Goal: Information Seeking & Learning: Learn about a topic

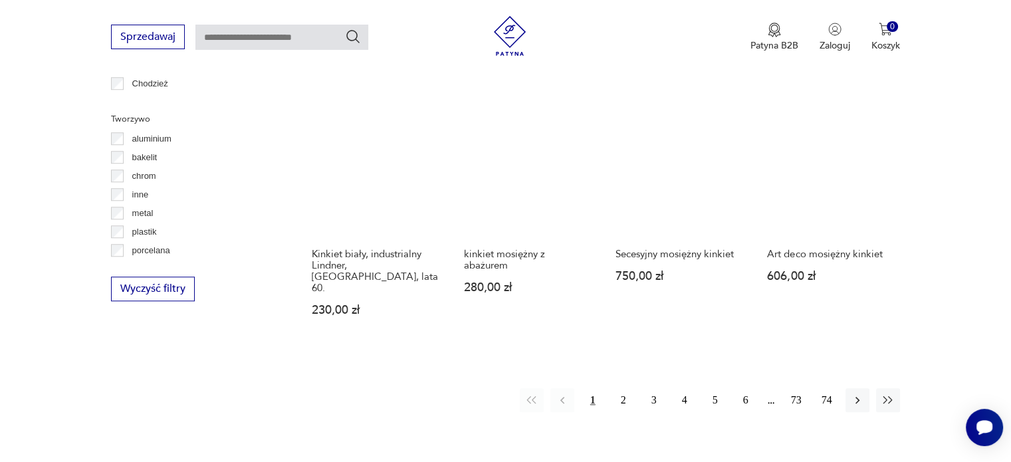
scroll to position [1216, 0]
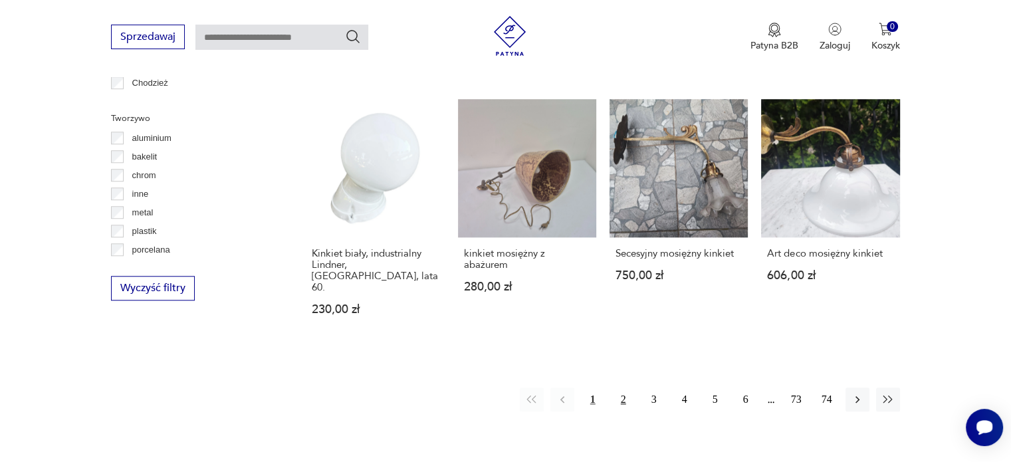
click at [622, 388] on button "2" at bounding box center [624, 400] width 24 height 24
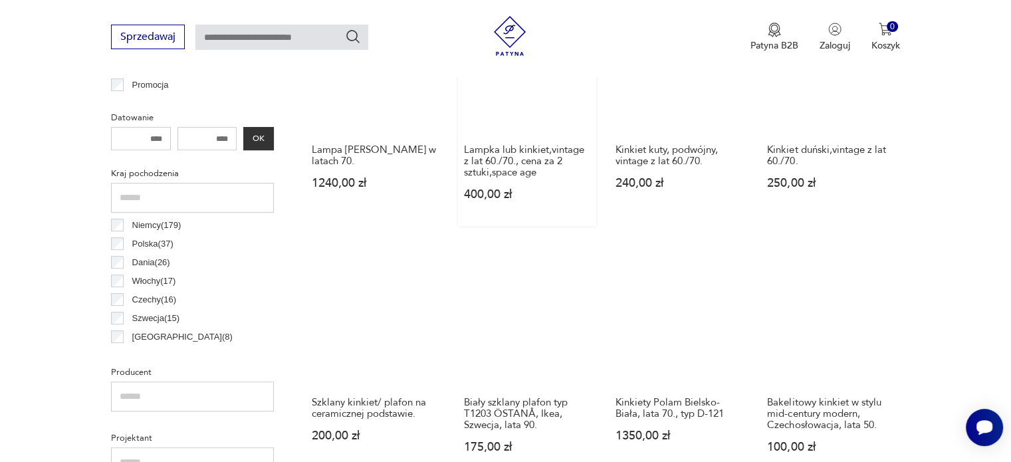
scroll to position [578, 0]
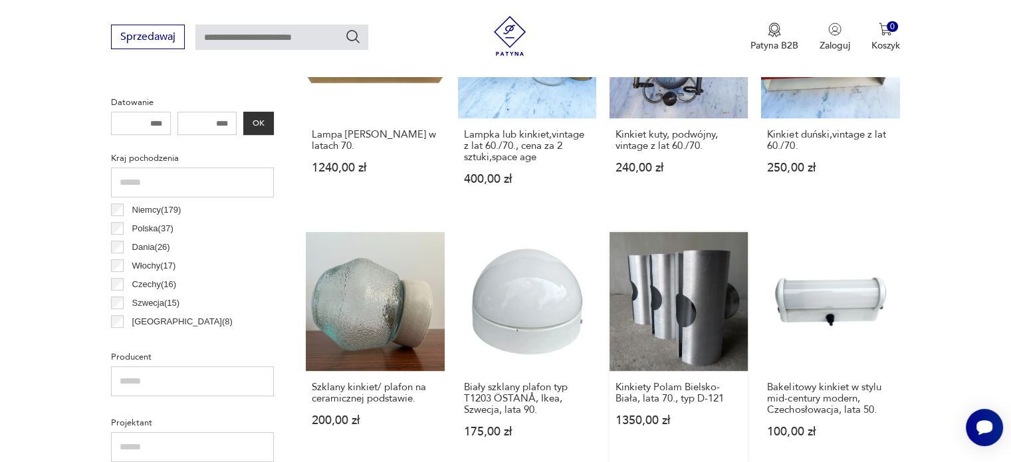
click at [702, 300] on link "Kinkiety Polam Bielsko-Biała, lata 70., typ D-121 1350,00 zł" at bounding box center [679, 347] width 138 height 231
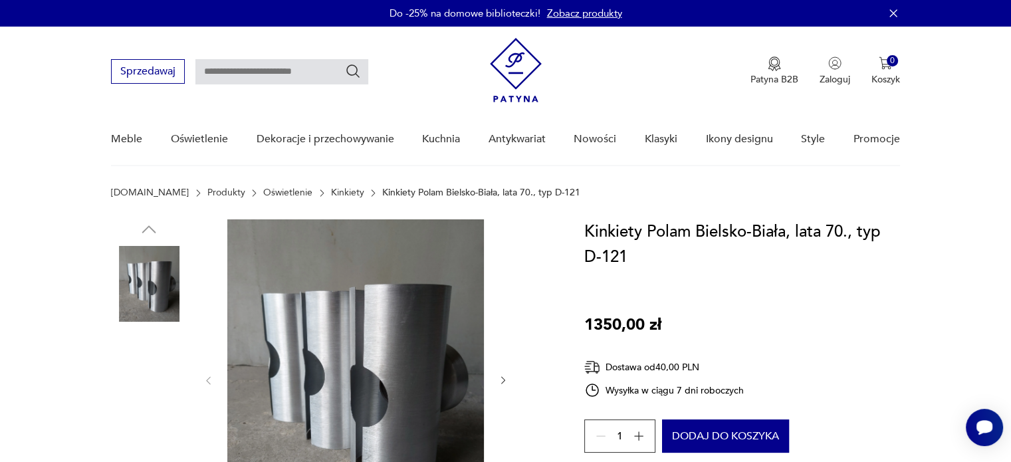
scroll to position [133, 0]
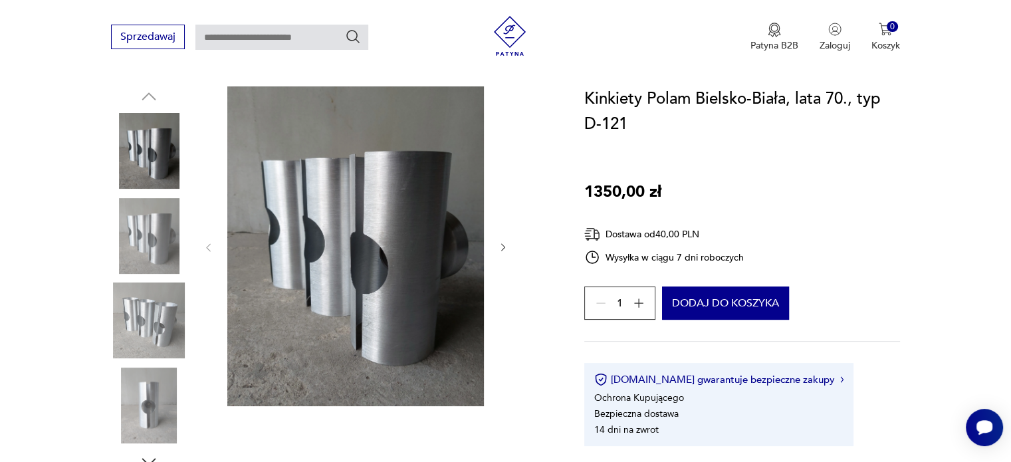
click at [166, 310] on img at bounding box center [149, 321] width 76 height 76
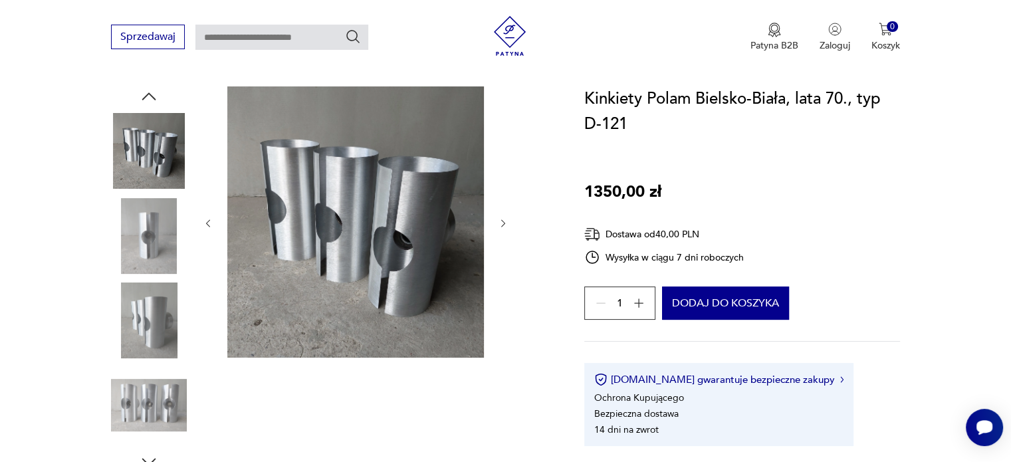
click at [156, 398] on img at bounding box center [149, 406] width 76 height 76
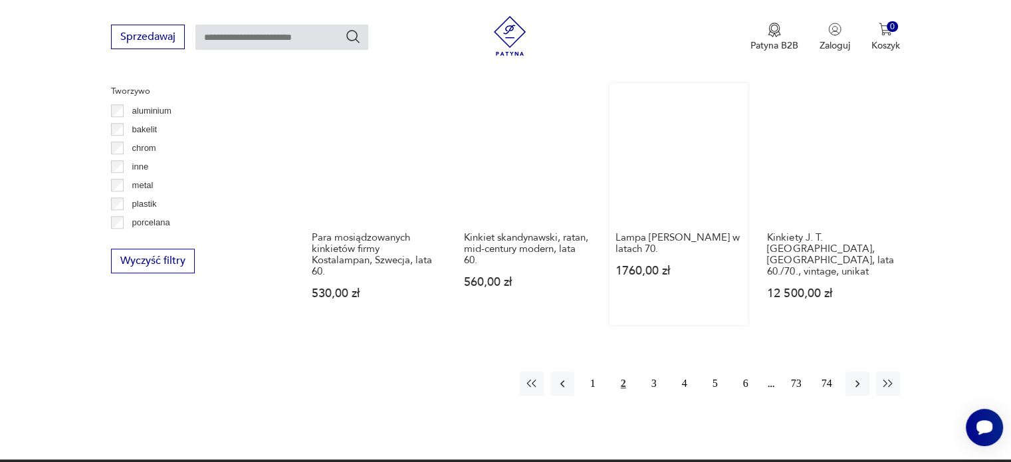
scroll to position [1376, 0]
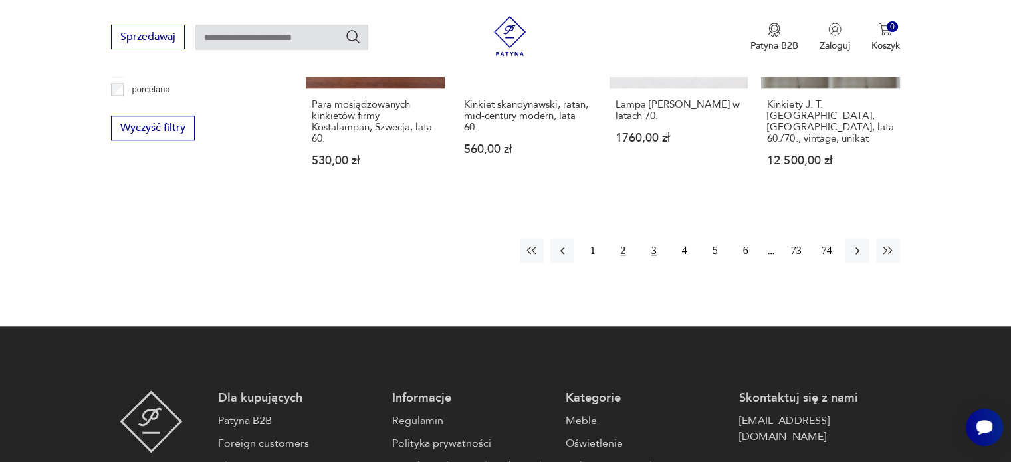
click at [650, 253] on button "3" at bounding box center [654, 251] width 24 height 24
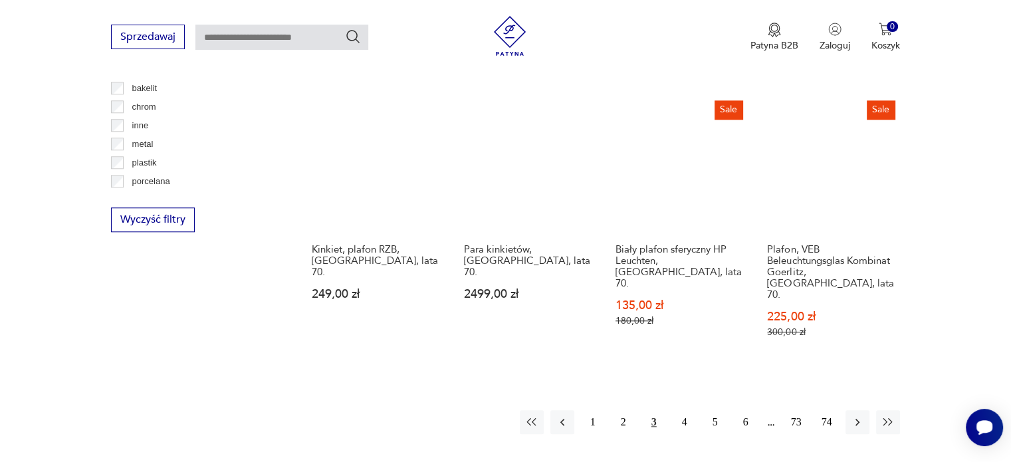
scroll to position [1442, 0]
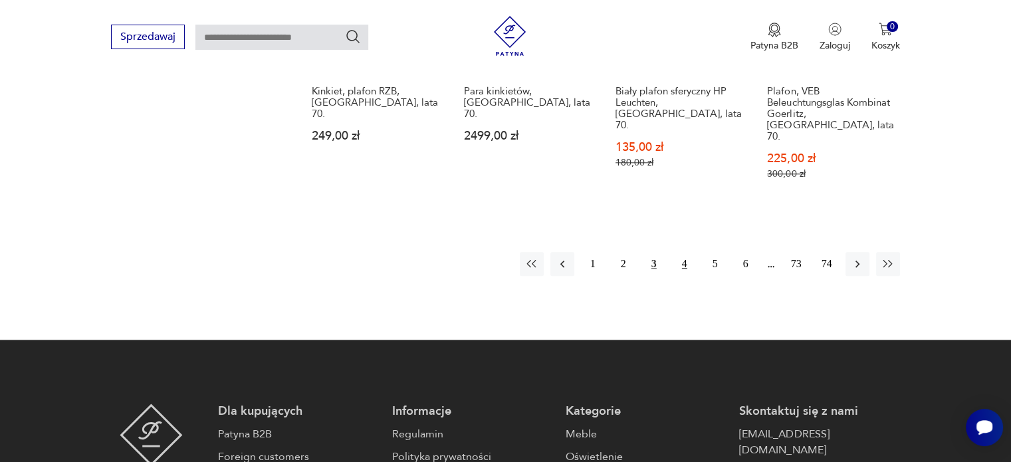
click at [689, 252] on button "4" at bounding box center [685, 264] width 24 height 24
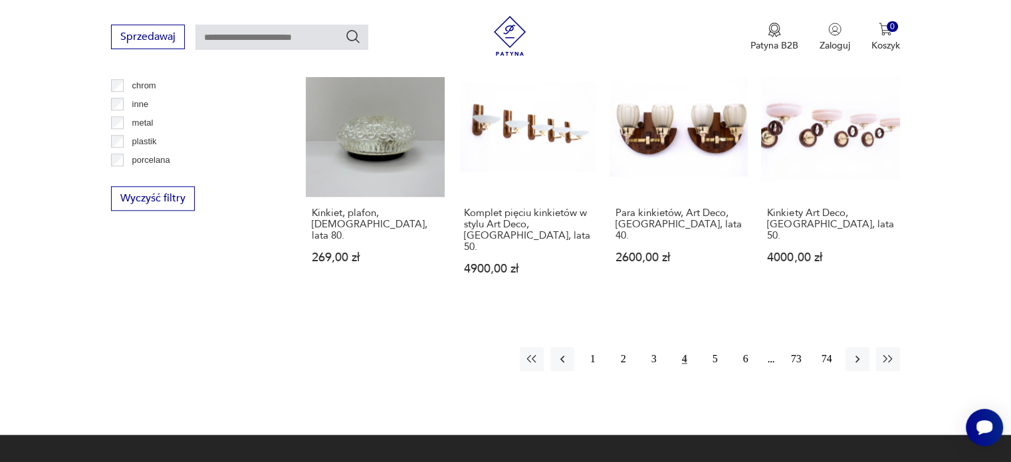
scroll to position [1310, 0]
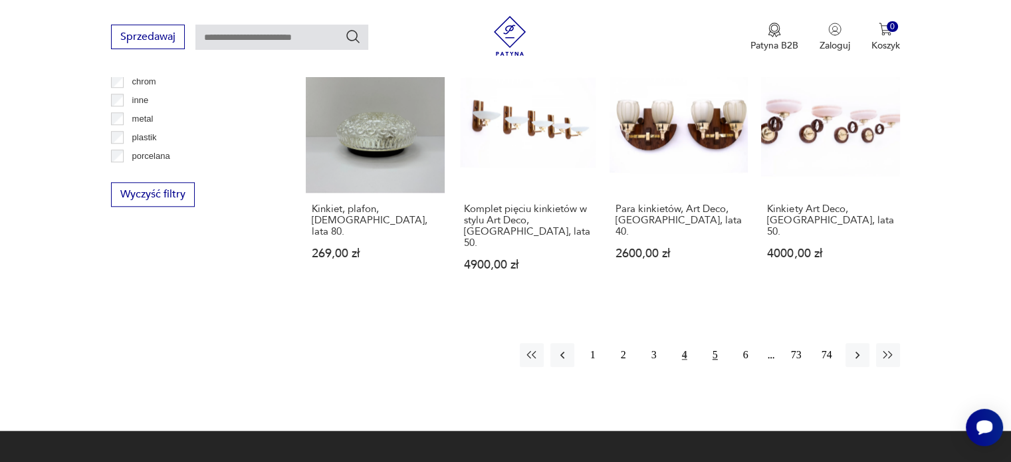
click at [711, 343] on button "5" at bounding box center [715, 355] width 24 height 24
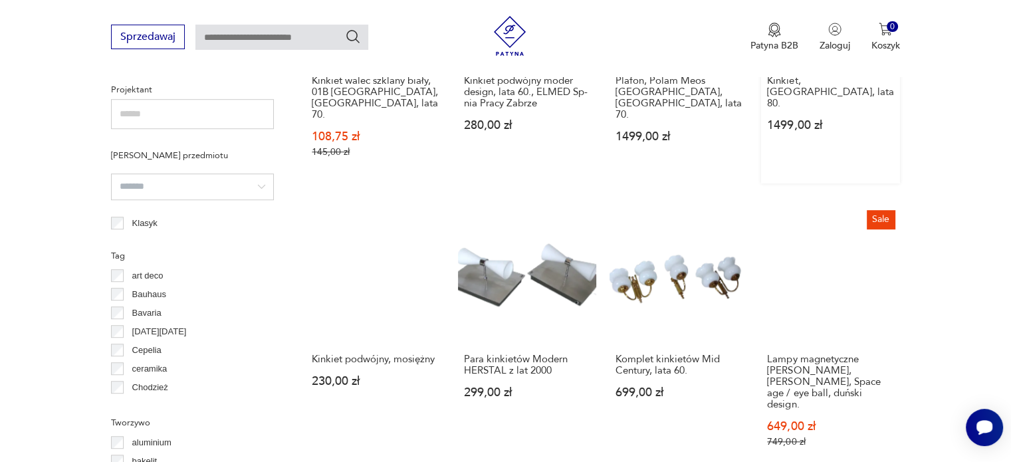
scroll to position [1177, 0]
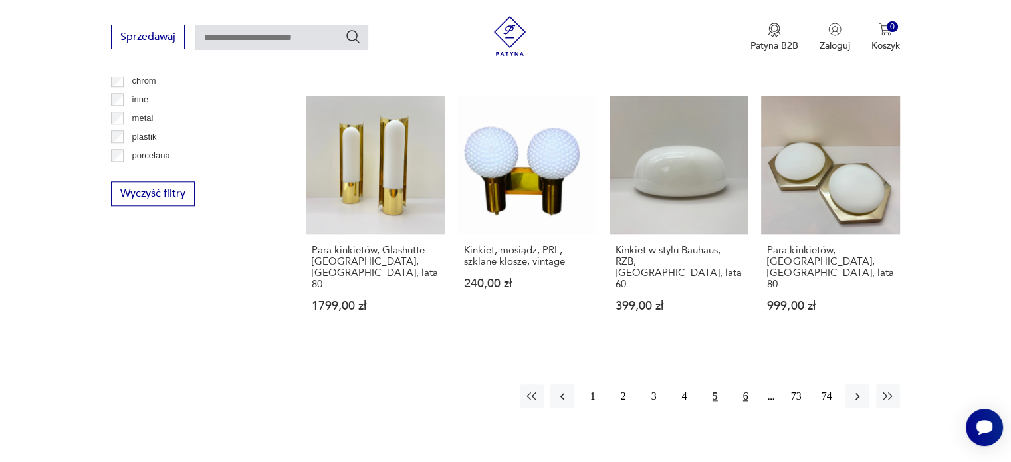
click at [747, 384] on button "6" at bounding box center [746, 396] width 24 height 24
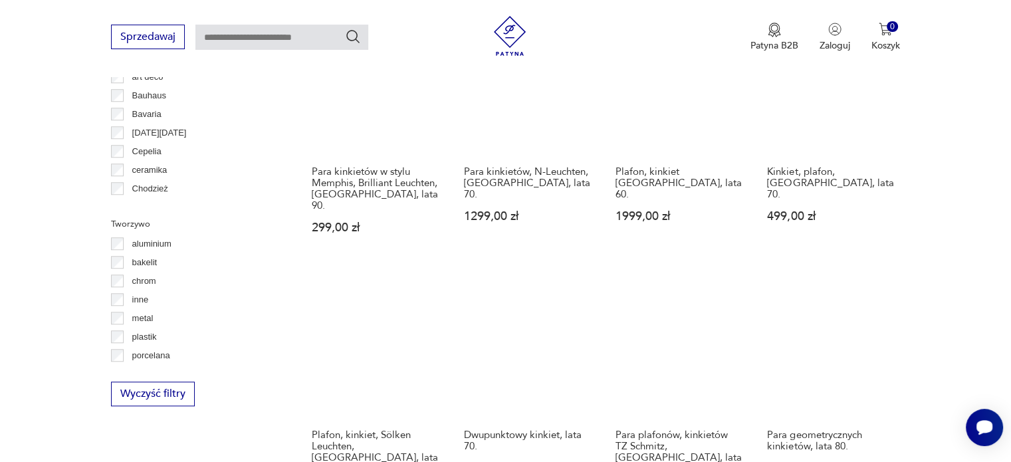
scroll to position [1243, 0]
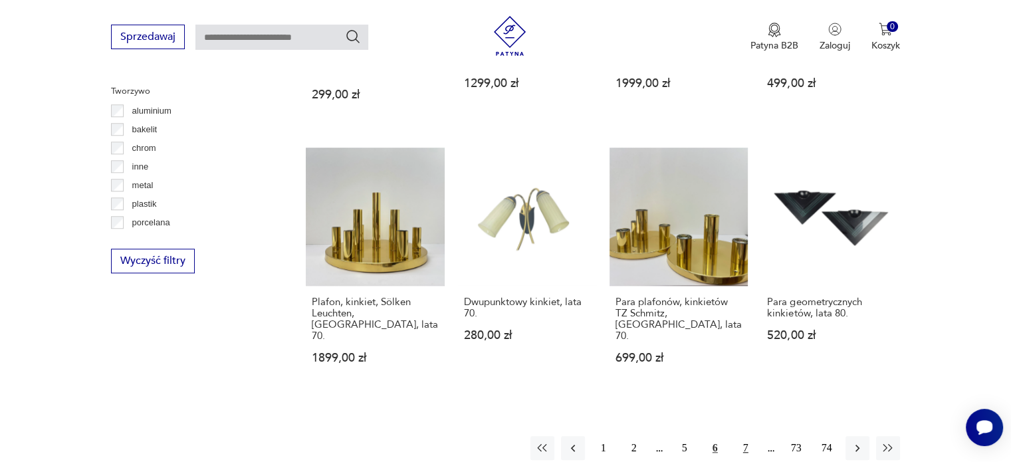
click at [741, 436] on button "7" at bounding box center [746, 448] width 24 height 24
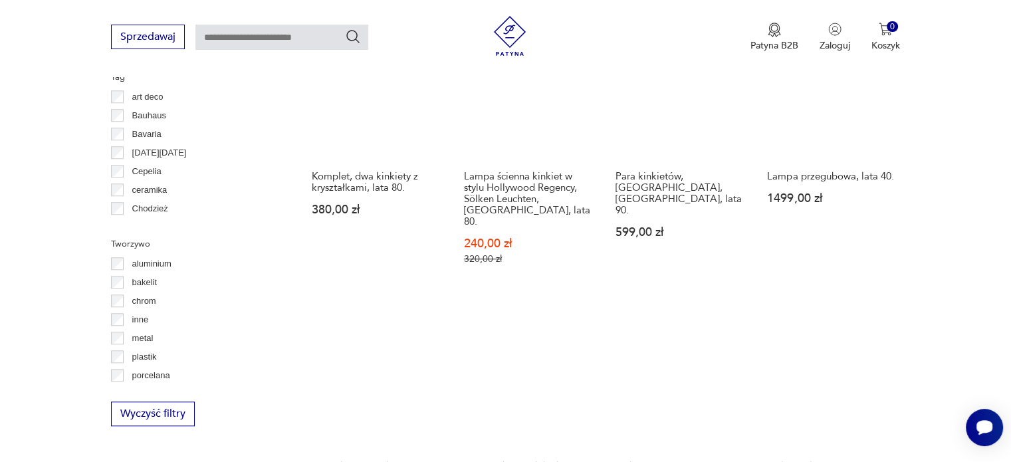
scroll to position [1244, 0]
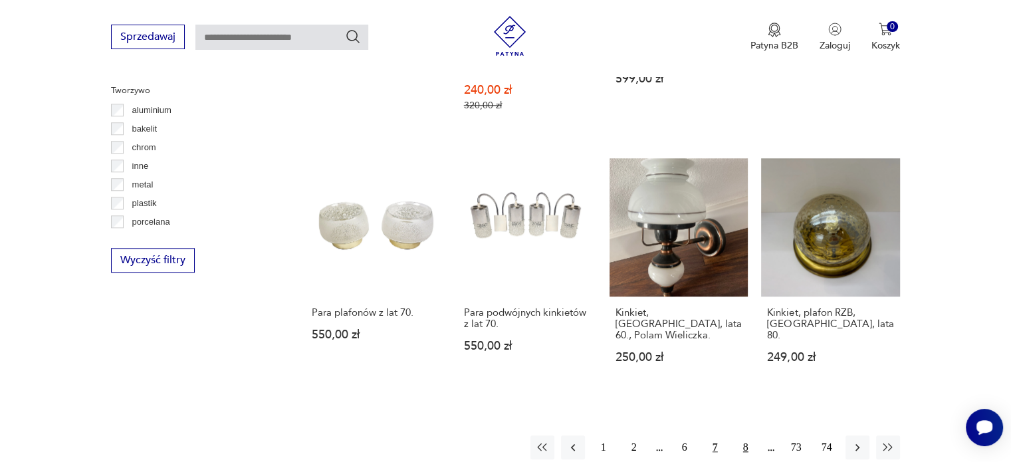
click at [744, 435] on button "8" at bounding box center [746, 447] width 24 height 24
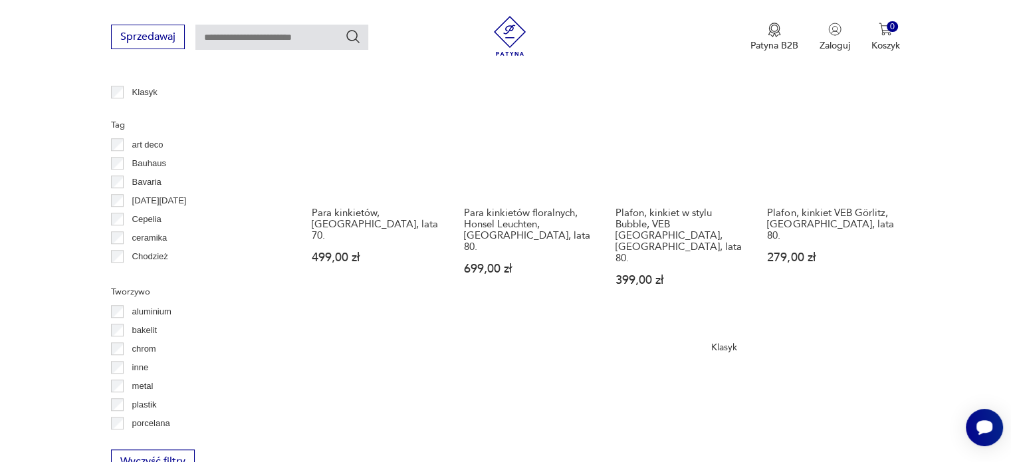
scroll to position [1044, 0]
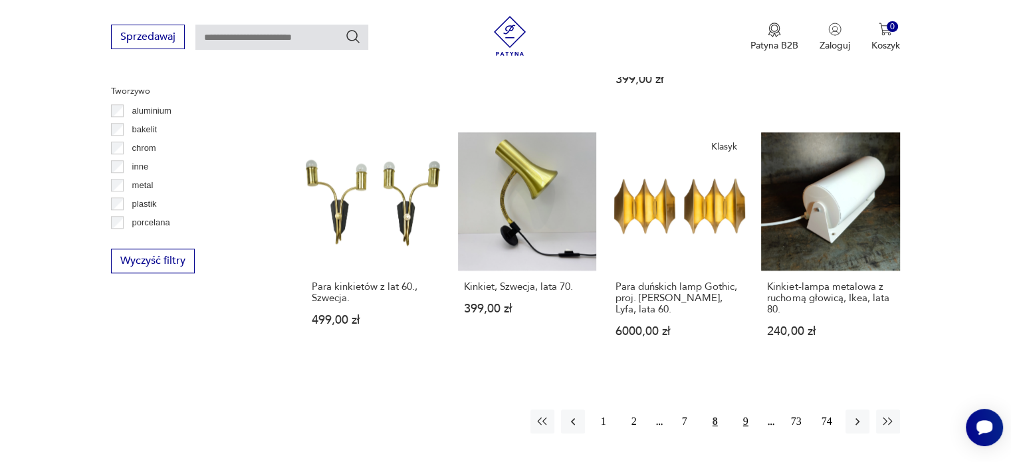
click at [747, 409] on button "9" at bounding box center [746, 421] width 24 height 24
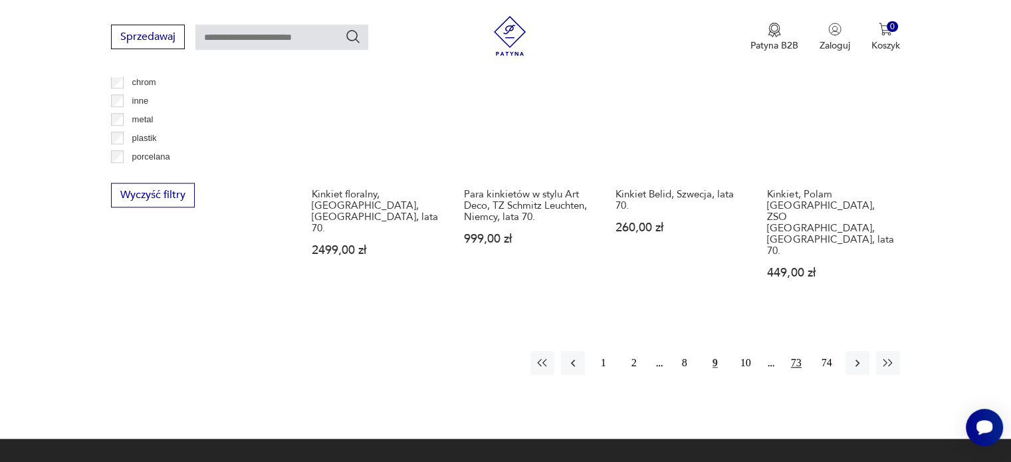
scroll to position [1310, 0]
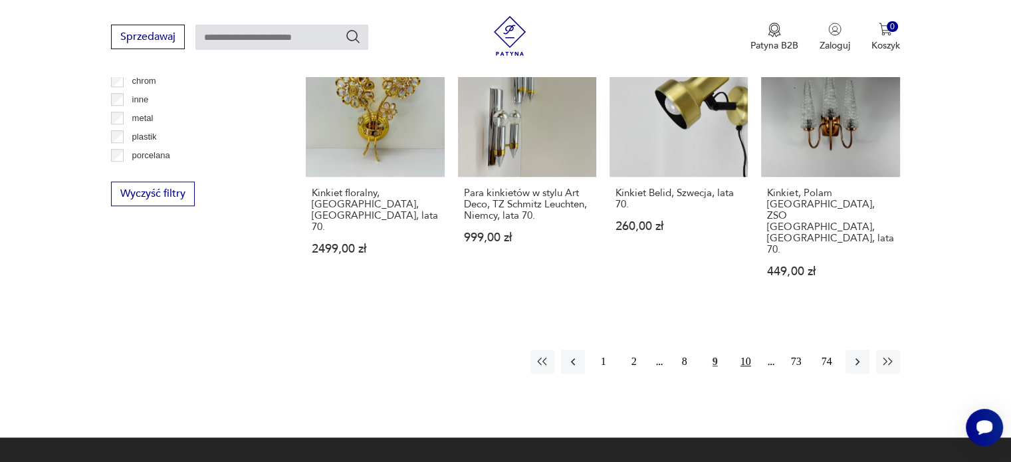
click at [744, 350] on button "10" at bounding box center [746, 362] width 24 height 24
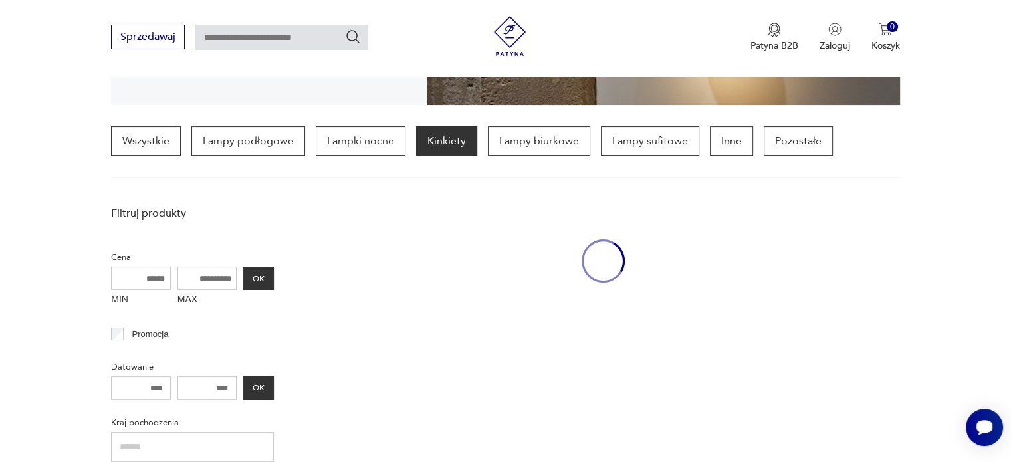
scroll to position [312, 0]
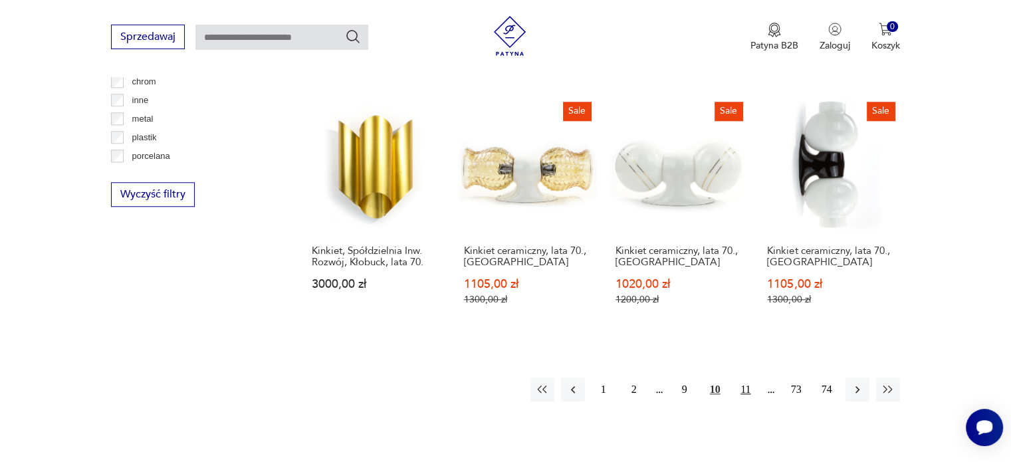
click at [739, 378] on button "11" at bounding box center [746, 390] width 24 height 24
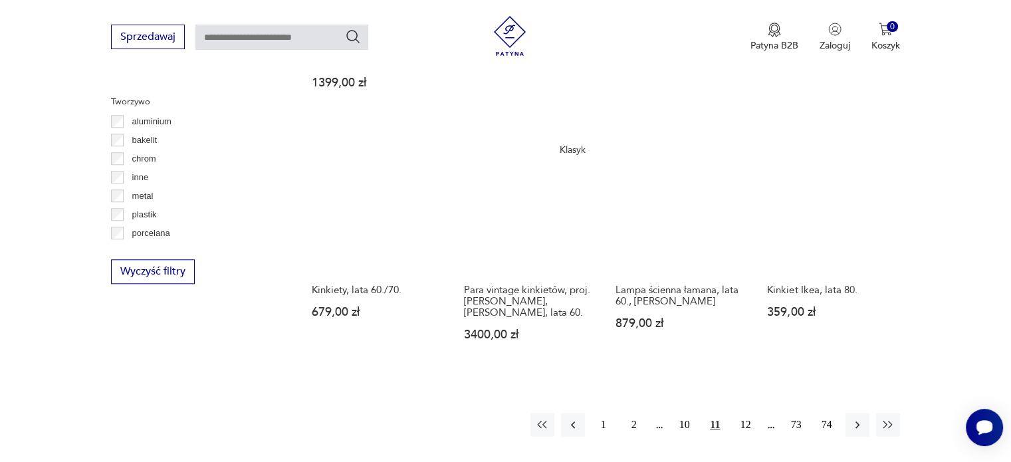
scroll to position [1244, 0]
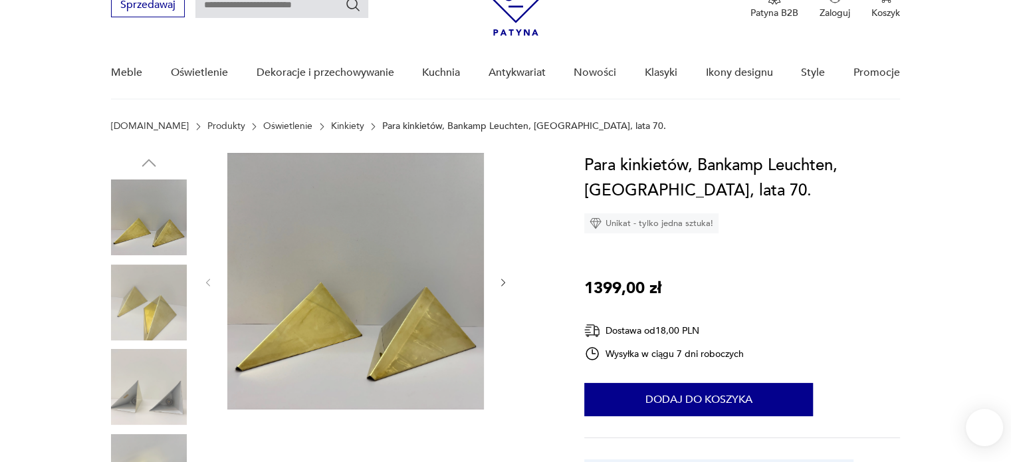
click at [498, 279] on icon "button" at bounding box center [503, 282] width 11 height 11
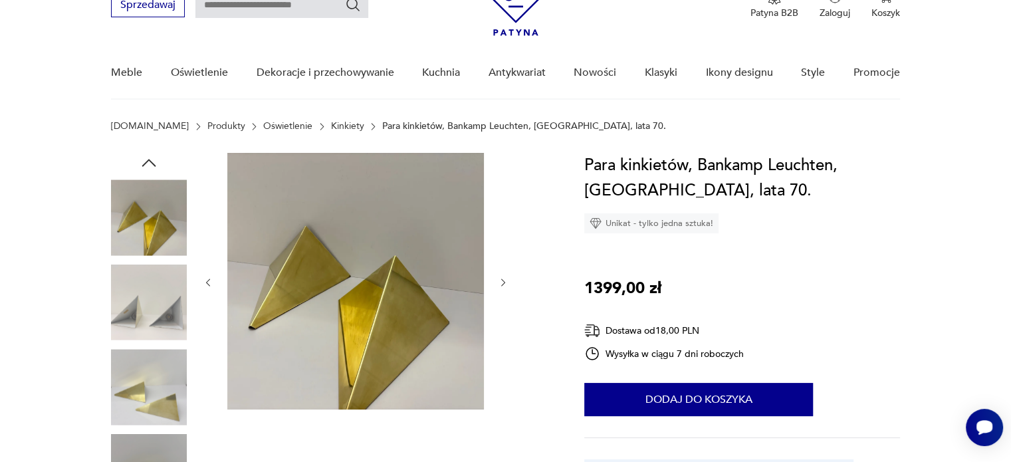
click at [500, 281] on icon "button" at bounding box center [503, 282] width 11 height 11
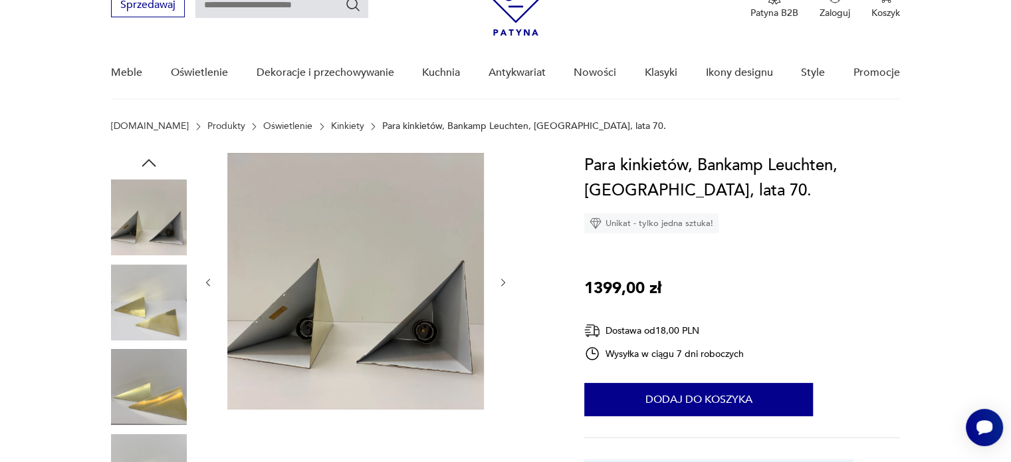
click at [500, 281] on icon "button" at bounding box center [503, 282] width 11 height 11
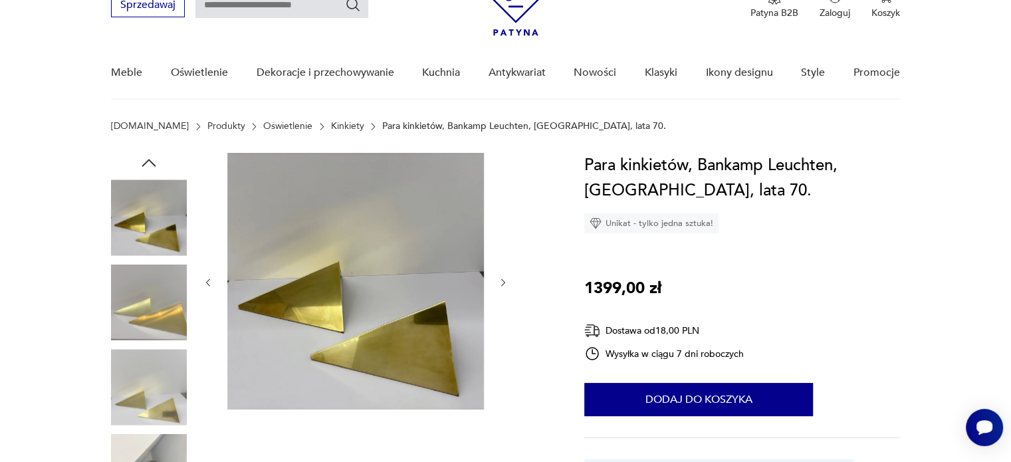
click at [500, 281] on icon "button" at bounding box center [503, 282] width 11 height 11
